Goal: Information Seeking & Learning: Learn about a topic

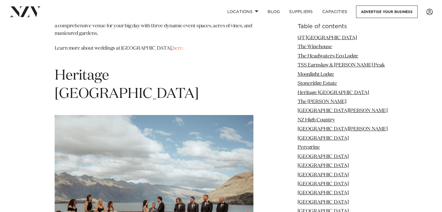
scroll to position [2169, 0]
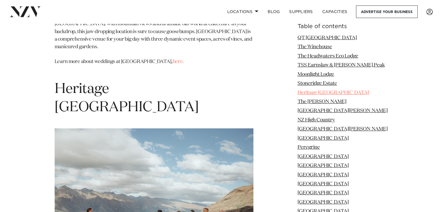
click at [350, 92] on link "Heritage [GEOGRAPHIC_DATA]" at bounding box center [334, 92] width 72 height 5
click at [311, 93] on link "Heritage [GEOGRAPHIC_DATA]" at bounding box center [334, 92] width 72 height 5
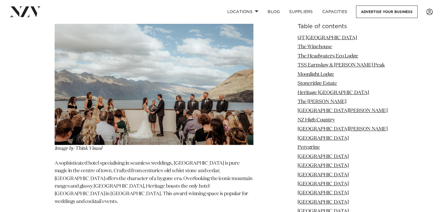
scroll to position [2285, 0]
click at [179, 212] on link "here." at bounding box center [178, 216] width 11 height 5
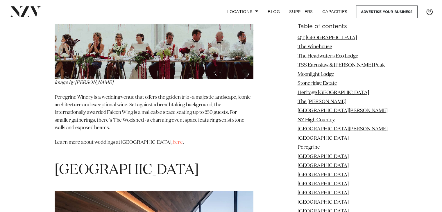
scroll to position [3855, 0]
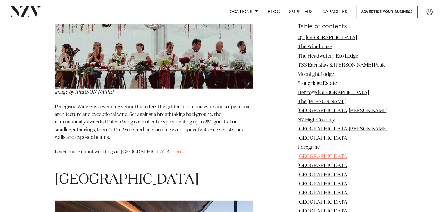
click at [334, 157] on link "[GEOGRAPHIC_DATA]" at bounding box center [323, 156] width 51 height 5
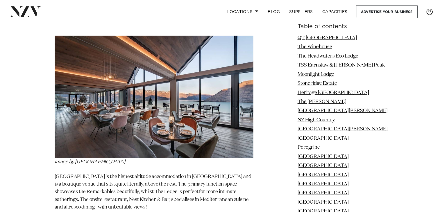
scroll to position [4021, 0]
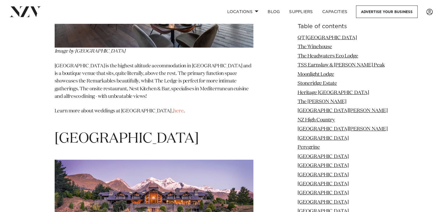
scroll to position [4167, 0]
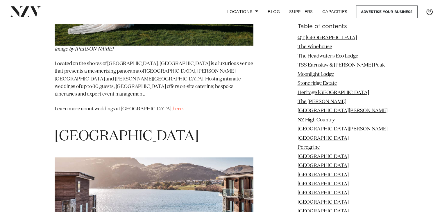
scroll to position [4603, 0]
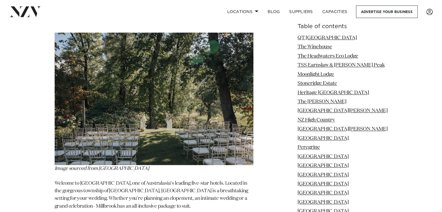
scroll to position [5185, 0]
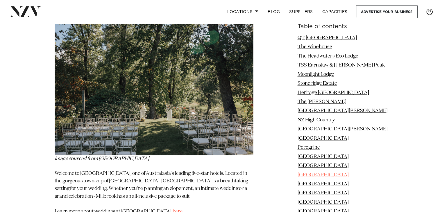
click at [331, 176] on link "[GEOGRAPHIC_DATA]" at bounding box center [323, 175] width 51 height 5
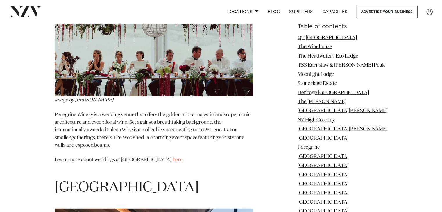
scroll to position [3824, 0]
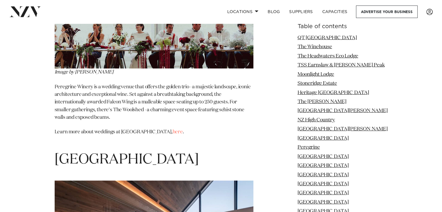
scroll to position [3876, 0]
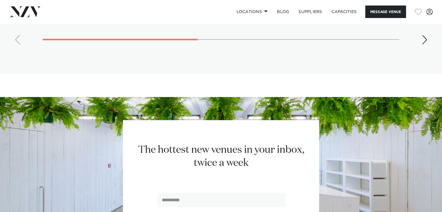
scroll to position [1389, 0]
